Goal: Task Accomplishment & Management: Manage account settings

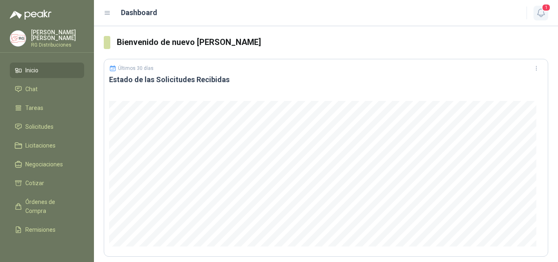
click at [544, 18] on button "1" at bounding box center [540, 13] width 15 height 15
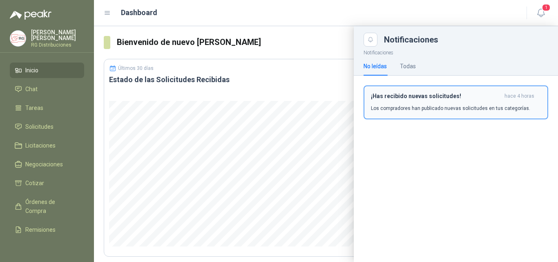
click at [438, 102] on div "¡Has recibido nuevas solicitudes! hace 4 horas Los compradores han publicado nu…" at bounding box center [456, 102] width 170 height 19
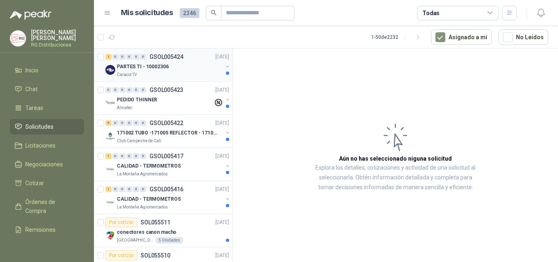
click at [188, 69] on div "PARTES TI - 10002306" at bounding box center [170, 67] width 106 height 10
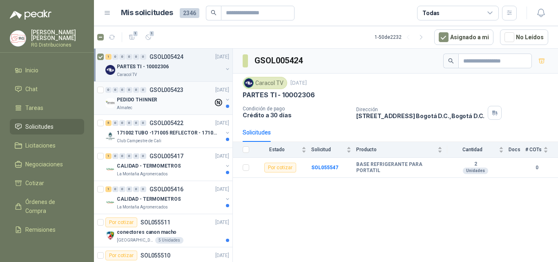
click at [158, 99] on div "PEDIDO THINNER" at bounding box center [165, 100] width 96 height 10
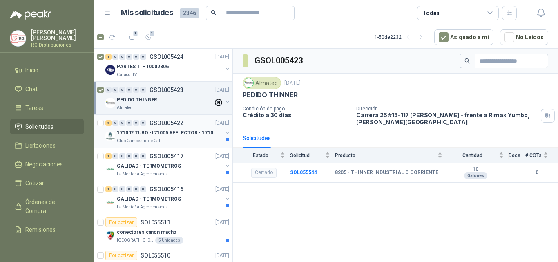
click at [182, 128] on div "171002 TUBO -171005 REFLECTOR - 171007 PANEL" at bounding box center [170, 133] width 106 height 10
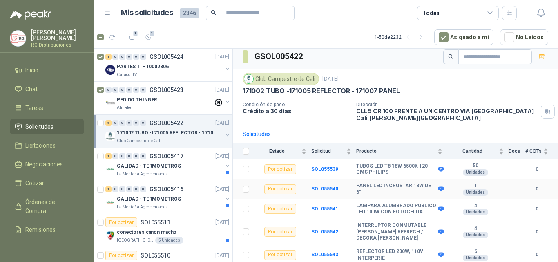
scroll to position [11, 0]
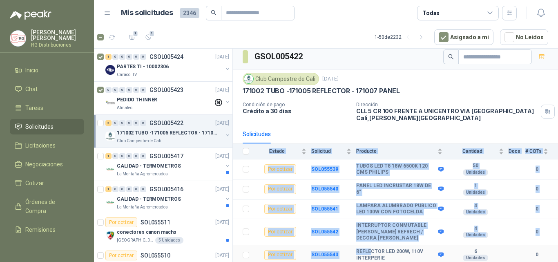
click at [385, 261] on html "[PERSON_NAME] RG Distribuciones Inicio Chat Tareas Solicitudes Licitaciones Neg…" at bounding box center [279, 131] width 558 height 262
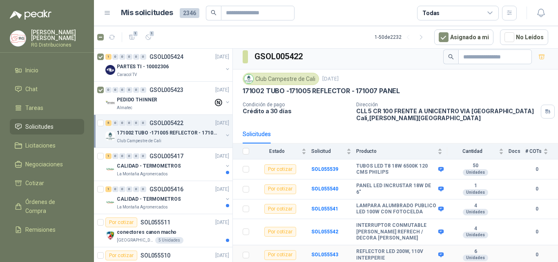
click at [399, 255] on b "REFLECTOR LED 200W, 110V INTERPERIE" at bounding box center [396, 254] width 80 height 13
click at [166, 163] on p "CALIDAD - TERMOMETROS" at bounding box center [149, 166] width 64 height 8
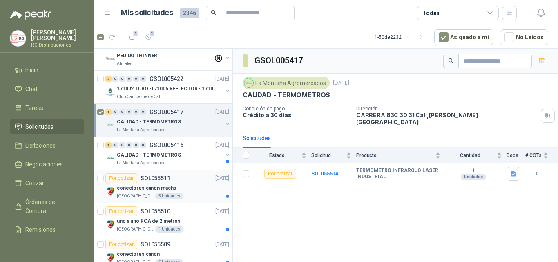
scroll to position [82, 0]
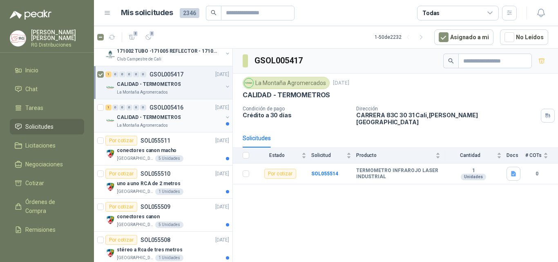
click at [182, 115] on div "CALIDAD - TERMOMETROS" at bounding box center [170, 117] width 106 height 10
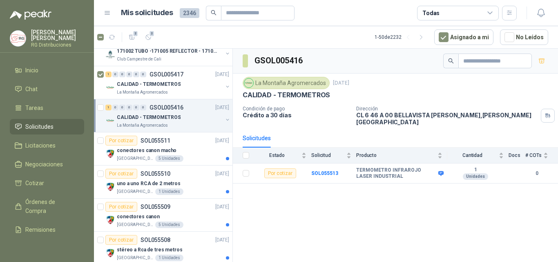
click at [187, 117] on div "CALIDAD - TERMOMETROS" at bounding box center [170, 117] width 106 height 10
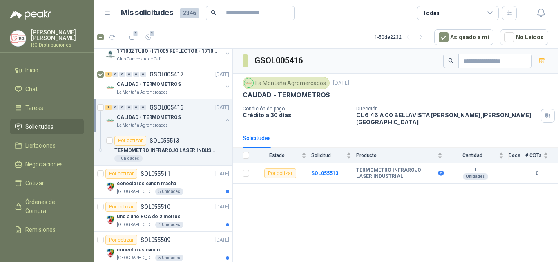
click at [187, 117] on div "CALIDAD - TERMOMETROS" at bounding box center [170, 117] width 106 height 10
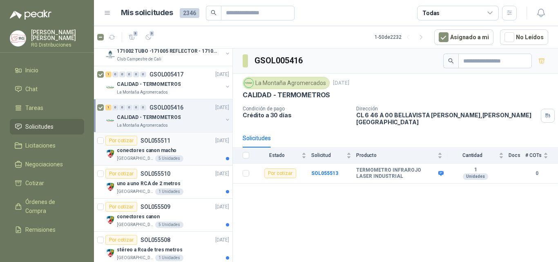
click at [191, 142] on div "Por cotizar SOL055511 [DATE]" at bounding box center [167, 141] width 124 height 10
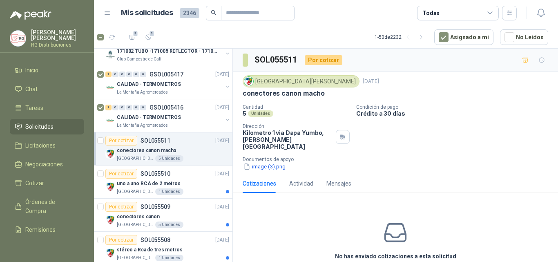
click at [97, 140] on article "Por cotizar SOL055511 [DATE] conectores canon macho Colegio [PERSON_NAME] 5 Uni…" at bounding box center [163, 148] width 138 height 33
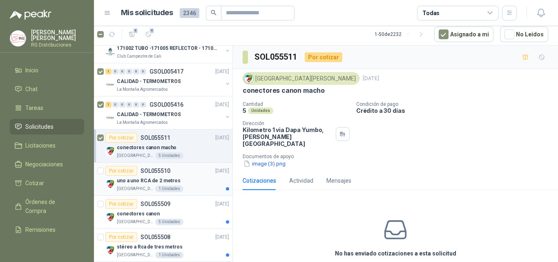
click at [175, 173] on div "Por cotizar SOL055510 [DATE]" at bounding box center [167, 171] width 124 height 10
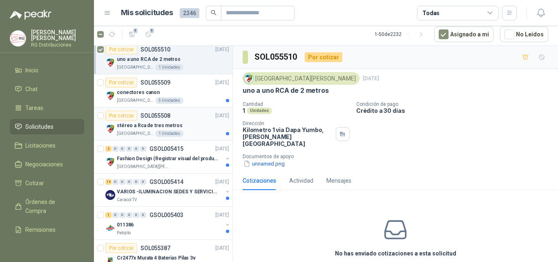
scroll to position [204, 0]
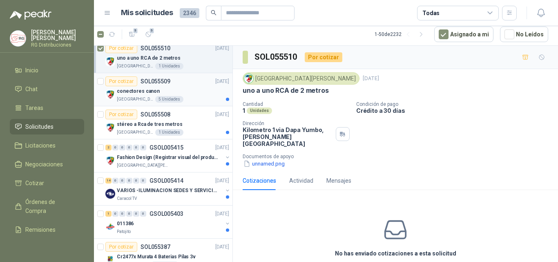
click at [186, 91] on div "conectores canon" at bounding box center [173, 91] width 112 height 10
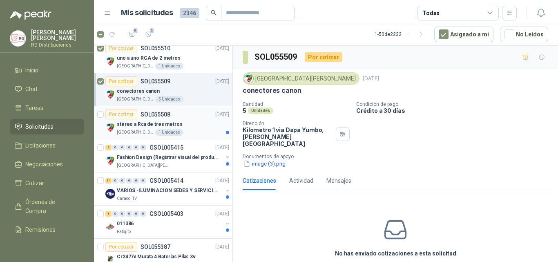
click at [196, 122] on div "stéreo a Rca de tres metros" at bounding box center [173, 124] width 112 height 10
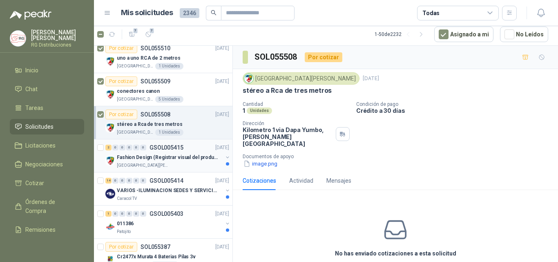
click at [163, 153] on p "Fashion Design (Registrar visual del producto)" at bounding box center [168, 157] width 102 height 8
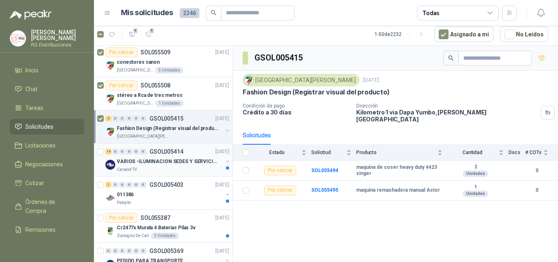
scroll to position [245, 0]
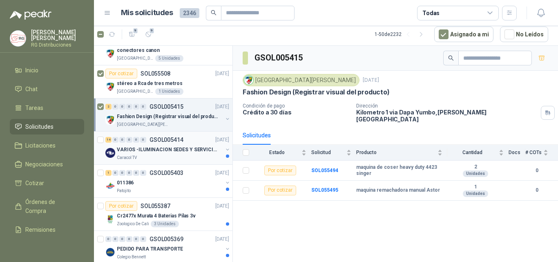
click at [180, 150] on p "VARIOS -ILUMINACION SEDES Y SERVICIOS" at bounding box center [168, 150] width 102 height 8
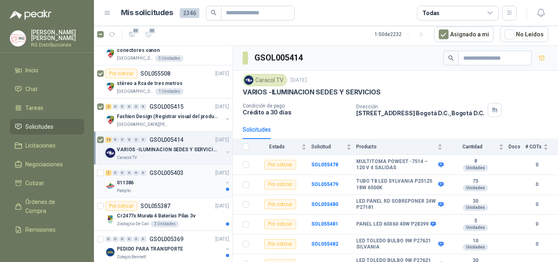
click at [173, 185] on div "011386" at bounding box center [170, 183] width 106 height 10
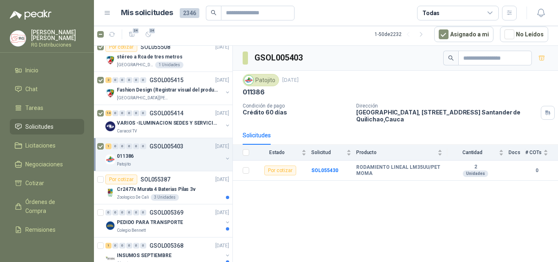
scroll to position [286, 0]
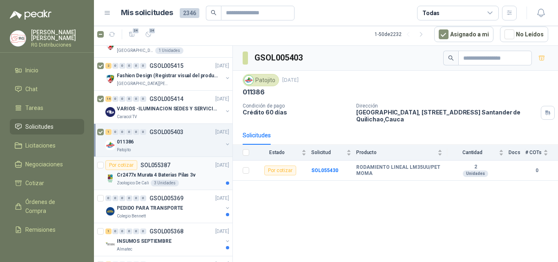
click at [184, 173] on p "Cr2477x Murata 4 Baterias Pilas 3v" at bounding box center [156, 175] width 79 height 8
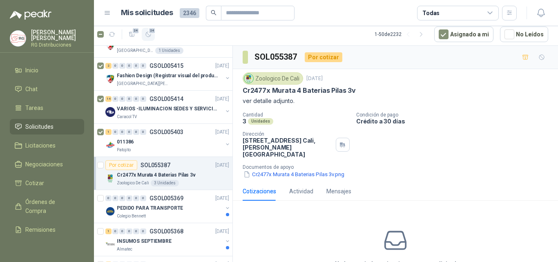
click at [150, 34] on span "24" at bounding box center [152, 30] width 8 height 7
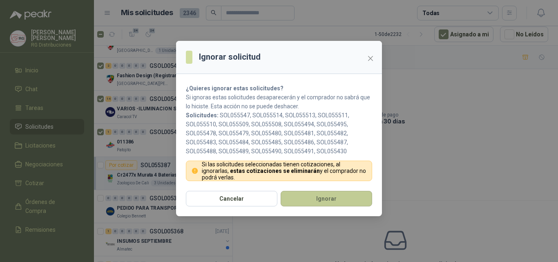
click at [305, 200] on button "Ignorar" at bounding box center [325, 199] width 91 height 16
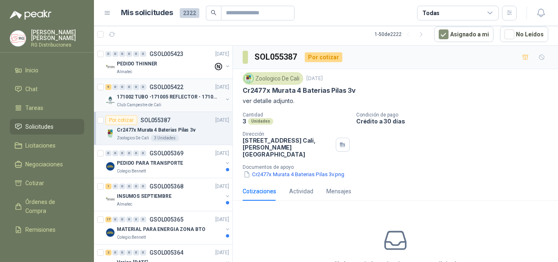
click at [164, 98] on p "171002 TUBO -171005 REFLECTOR - 171007 PANEL" at bounding box center [168, 97] width 102 height 8
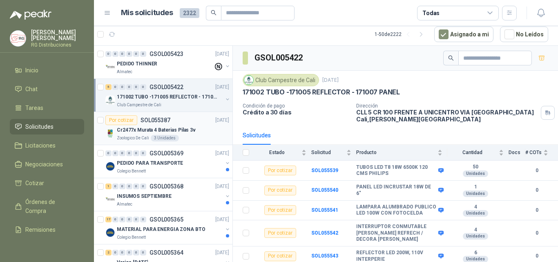
click at [180, 134] on div "Cr2477x Murata 4 Baterias Pilas 3v" at bounding box center [173, 130] width 112 height 10
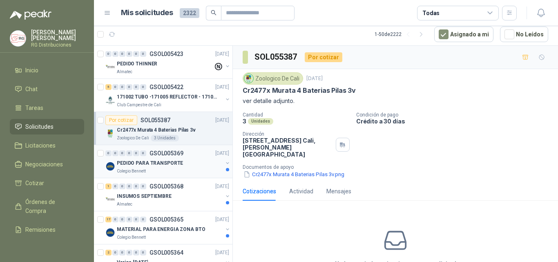
click at [186, 169] on div "Colegio Bennett" at bounding box center [170, 171] width 106 height 7
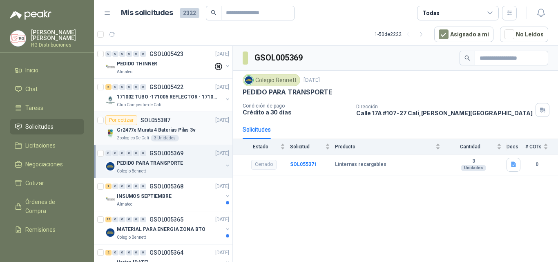
click at [191, 127] on p "Cr2477x Murata 4 Baterias Pilas 3v" at bounding box center [156, 130] width 79 height 8
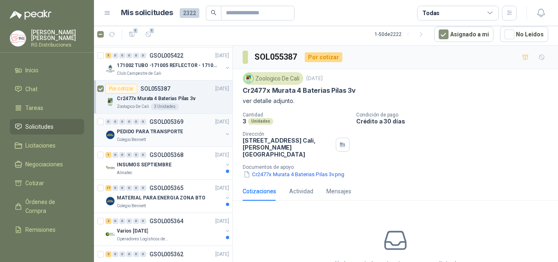
scroll to position [41, 0]
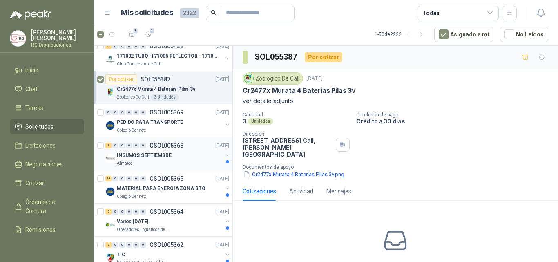
click at [185, 152] on div "INSUMOS SEPTIEMBRE" at bounding box center [170, 155] width 106 height 10
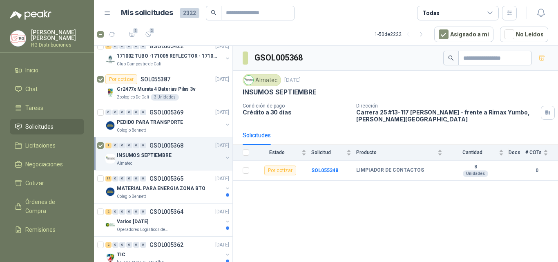
scroll to position [82, 0]
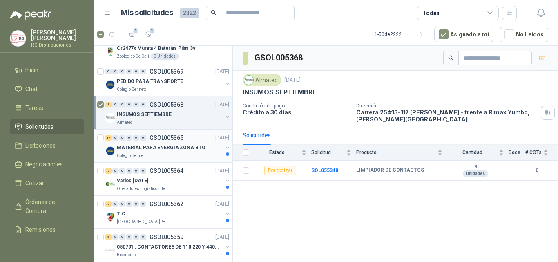
click at [184, 153] on div "Colegio Bennett" at bounding box center [170, 155] width 106 height 7
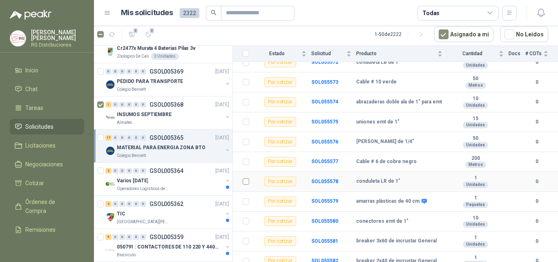
scroll to position [230, 0]
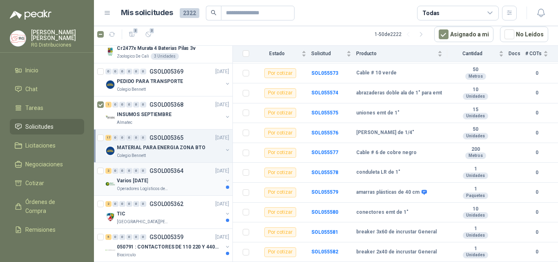
click at [181, 185] on div "Operadores Logísticos del Caribe" at bounding box center [170, 188] width 106 height 7
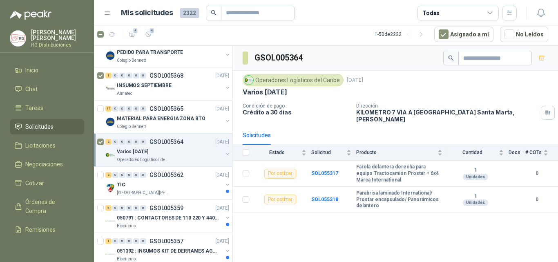
scroll to position [122, 0]
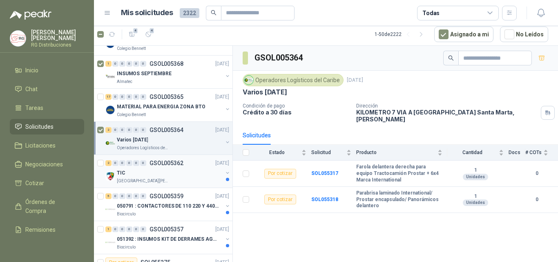
click at [179, 175] on div "TIC" at bounding box center [170, 173] width 106 height 10
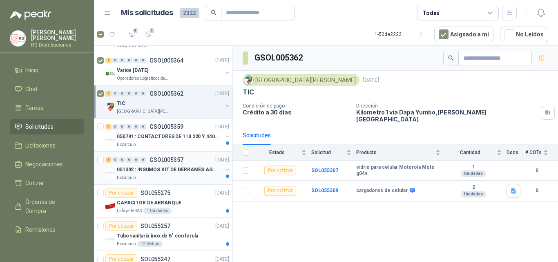
scroll to position [204, 0]
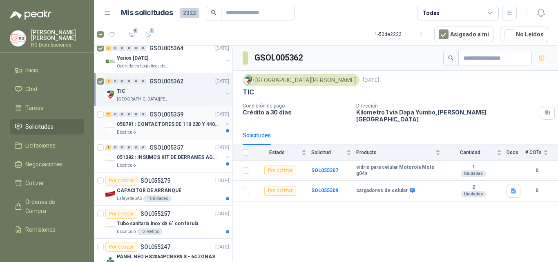
click at [183, 128] on p "050791 : CONTACTORES DE 110 220 Y 440 V" at bounding box center [168, 124] width 102 height 8
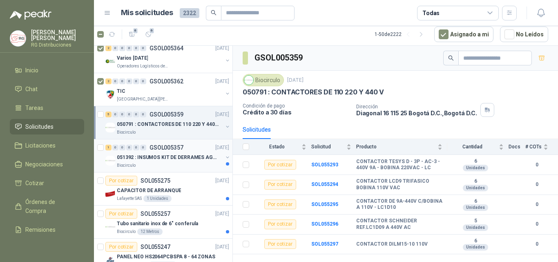
click at [174, 147] on p "GSOL005357" at bounding box center [166, 148] width 34 height 6
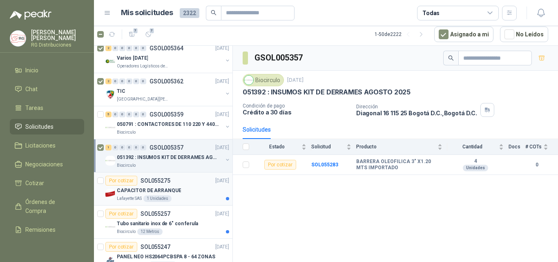
click at [208, 194] on div "CAPACITOR DE ARRANQUE" at bounding box center [173, 190] width 112 height 10
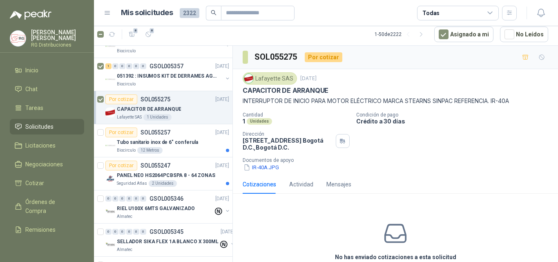
scroll to position [286, 0]
click at [194, 144] on div "Tubo sanitario inox de 6" con ferula" at bounding box center [173, 142] width 112 height 10
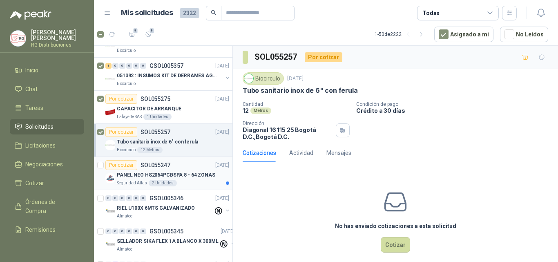
click at [185, 168] on div "Por cotizar SOL055247 [DATE]" at bounding box center [167, 165] width 124 height 10
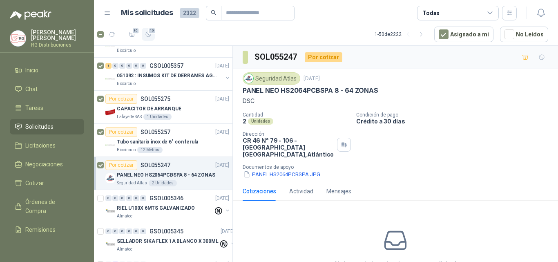
click at [150, 37] on icon "button" at bounding box center [148, 34] width 7 height 7
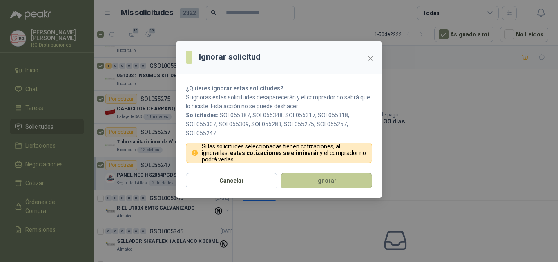
click at [302, 185] on button "Ignorar" at bounding box center [325, 181] width 91 height 16
